Goal: Task Accomplishment & Management: Use online tool/utility

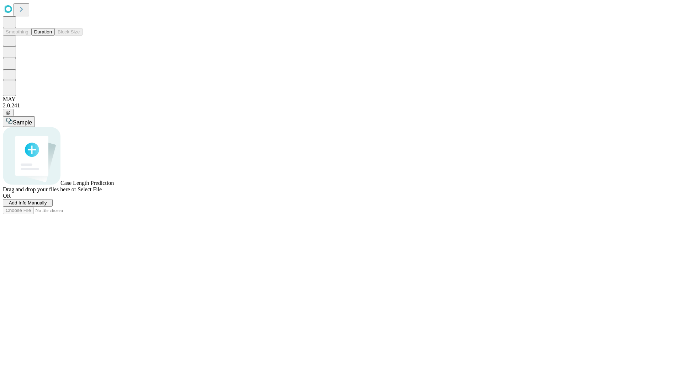
click at [52, 36] on button "Duration" at bounding box center [42, 31] width 23 height 7
click at [47, 206] on span "Add Info Manually" at bounding box center [28, 202] width 38 height 5
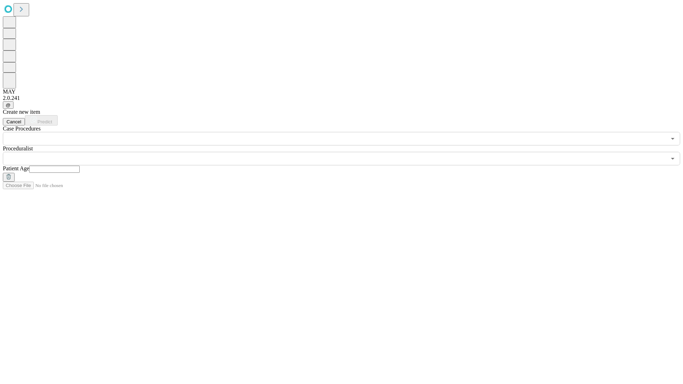
click at [80, 166] on input "text" at bounding box center [54, 169] width 51 height 7
type input "**"
click at [347, 152] on input "text" at bounding box center [335, 159] width 664 height 14
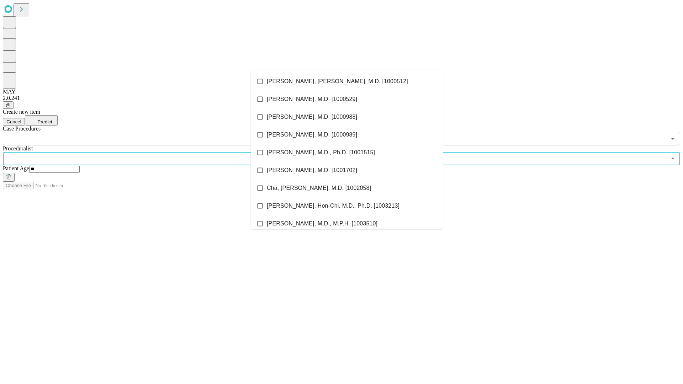
click at [347, 81] on li "[PERSON_NAME], [PERSON_NAME], M.D. [1000512]" at bounding box center [347, 82] width 192 height 18
